Goal: Information Seeking & Learning: Learn about a topic

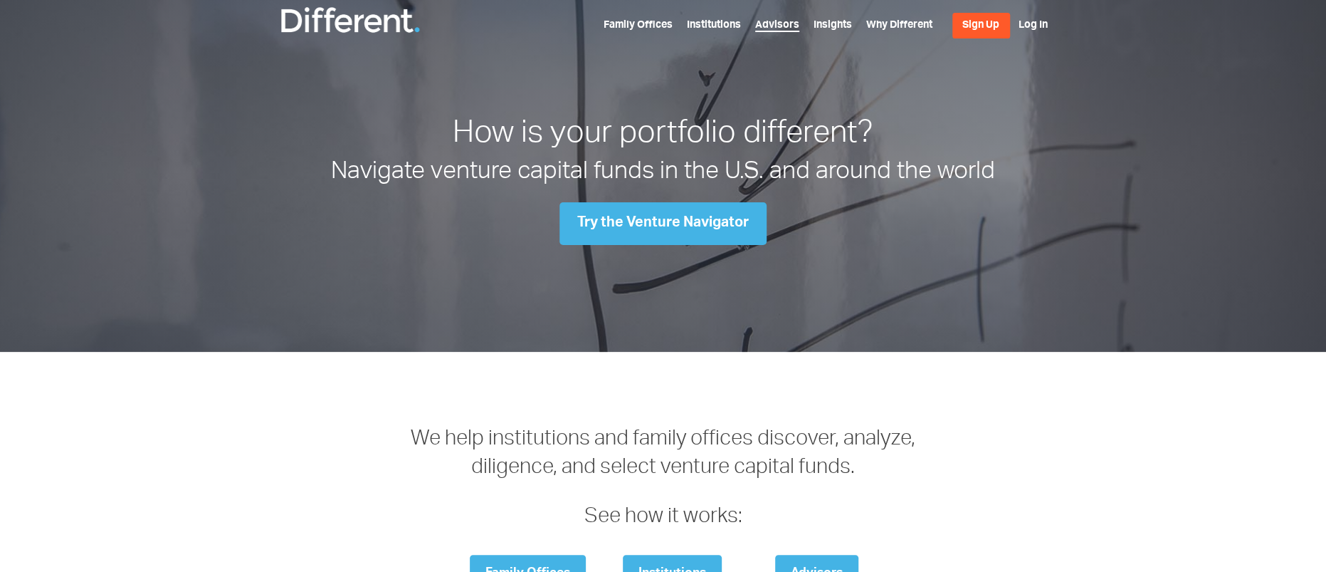
click at [786, 26] on link "Advisors" at bounding box center [777, 26] width 44 height 11
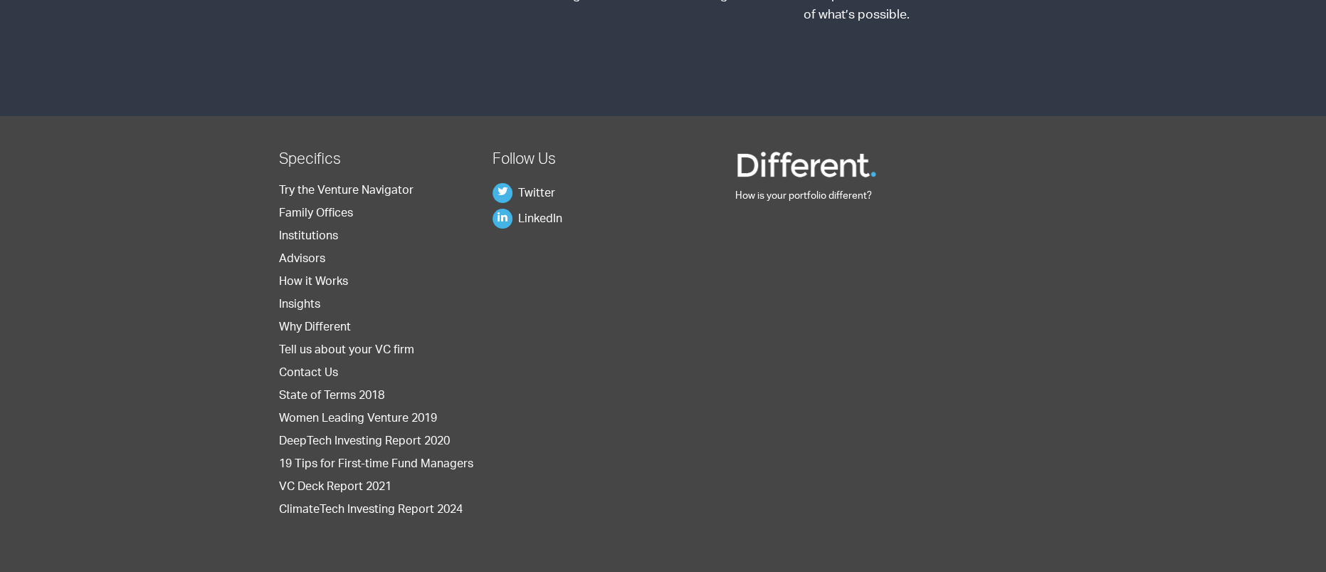
scroll to position [1900, 0]
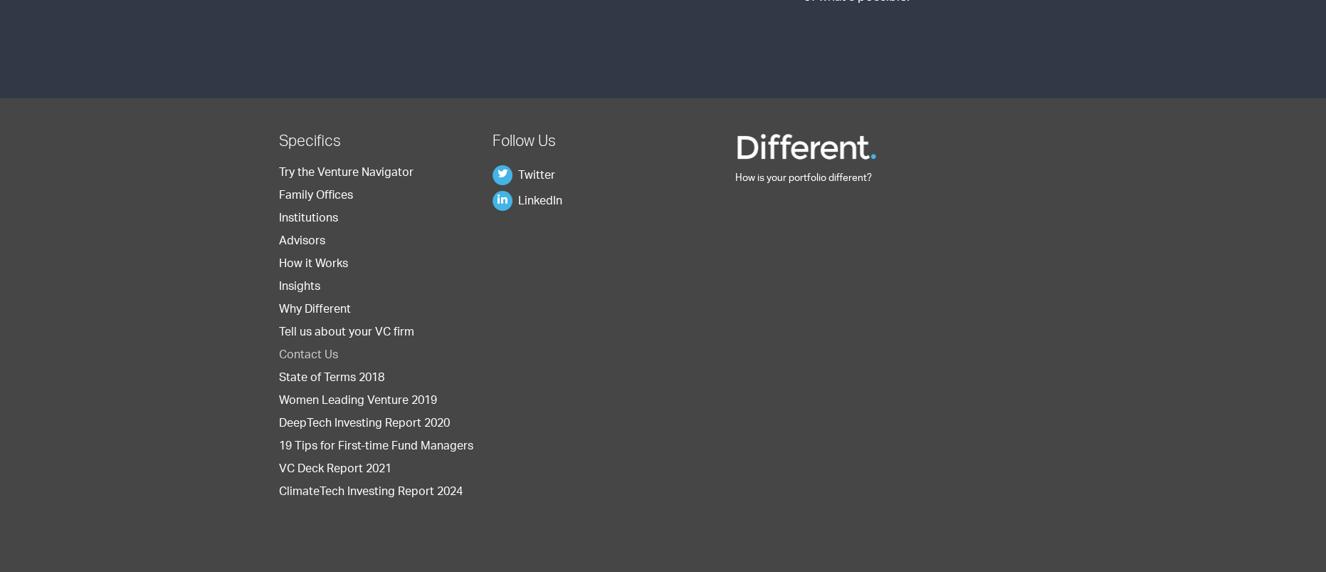
click at [320, 352] on link "Contact Us" at bounding box center [308, 355] width 59 height 11
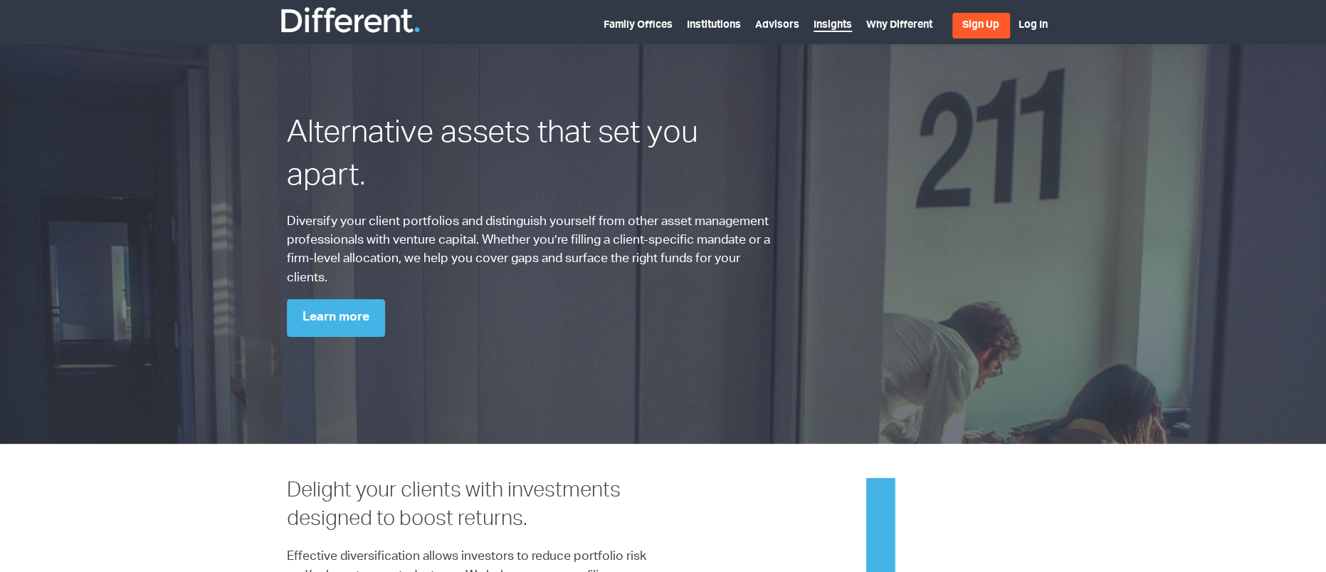
click at [843, 25] on link "Insights" at bounding box center [833, 26] width 38 height 11
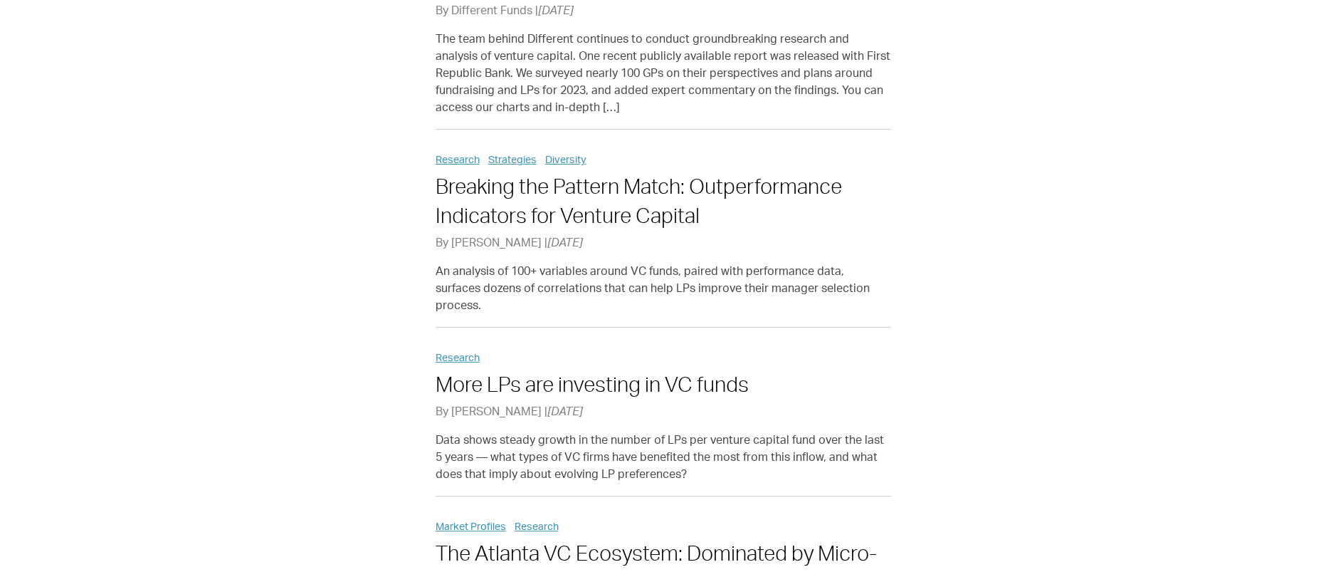
scroll to position [427, 0]
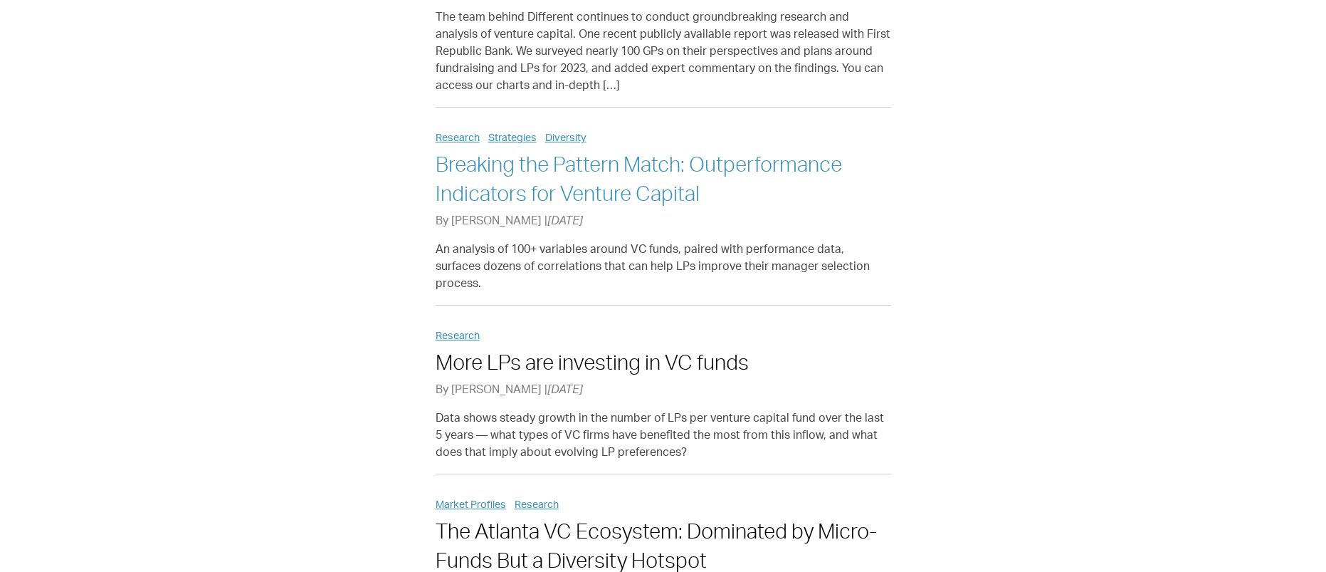
click at [582, 167] on link "Breaking the Pattern Match: Outperformance Indicators for Venture Capital" at bounding box center [639, 181] width 406 height 49
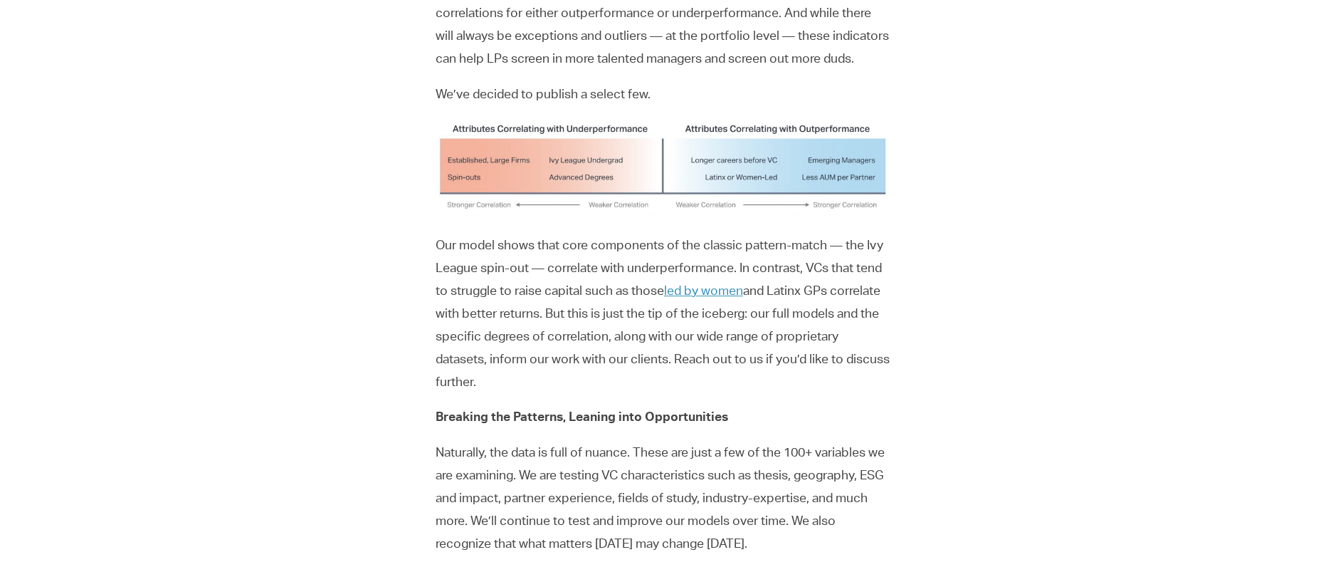
scroll to position [1637, 0]
